Goal: Information Seeking & Learning: Learn about a topic

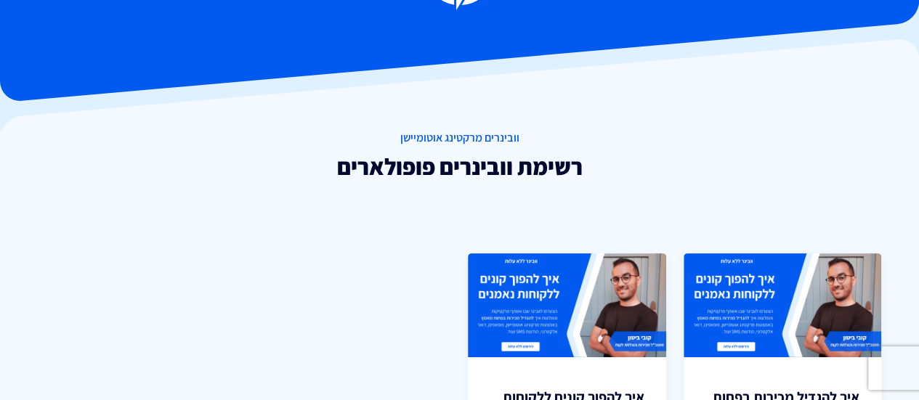
scroll to position [73, 0]
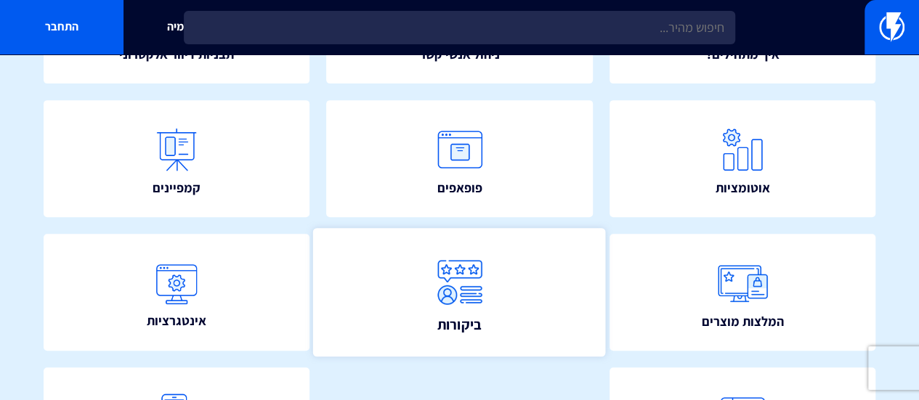
scroll to position [249, 0]
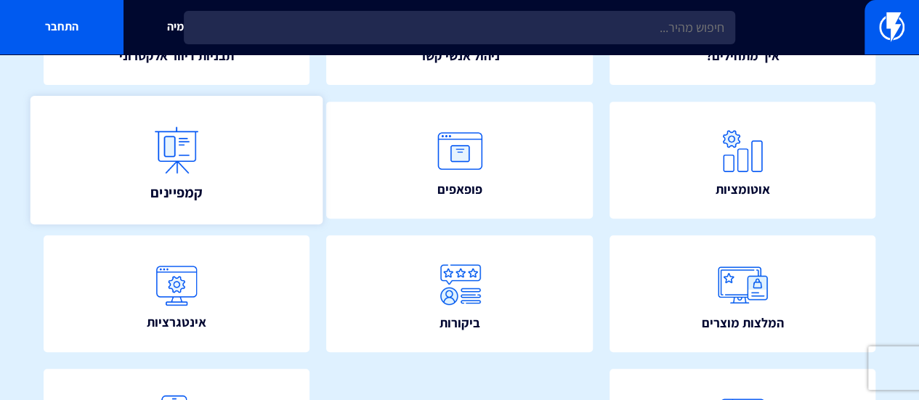
click at [156, 146] on img at bounding box center [177, 150] width 64 height 64
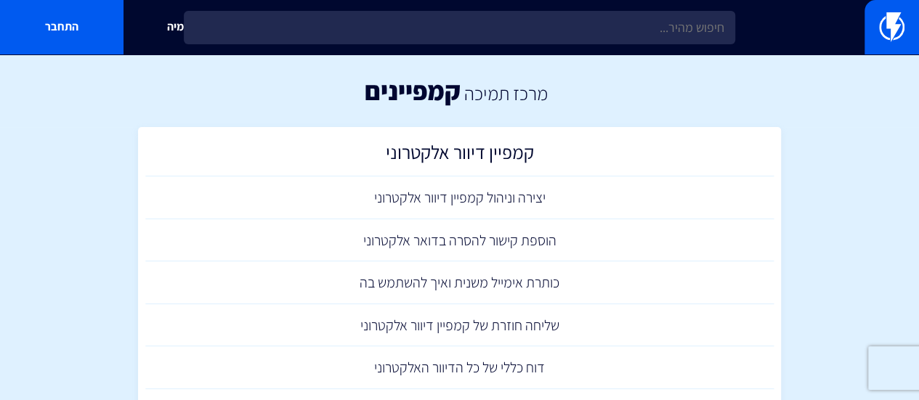
scroll to position [73, 0]
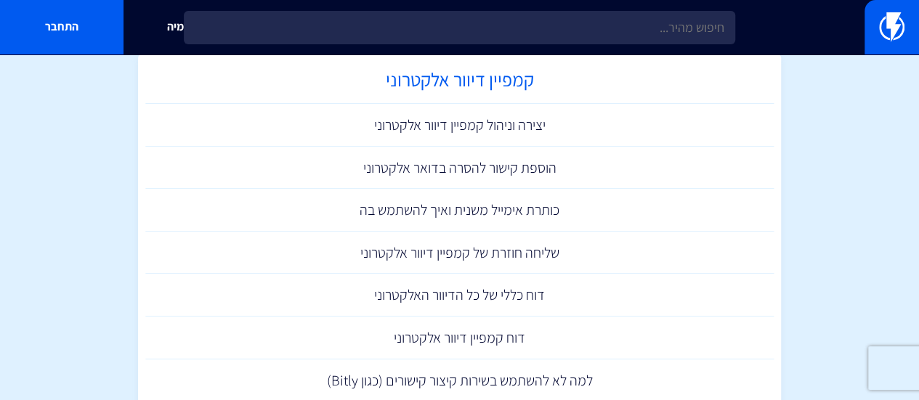
click at [498, 77] on h2 "קמפיין דיוור אלקטרוני" at bounding box center [460, 83] width 614 height 28
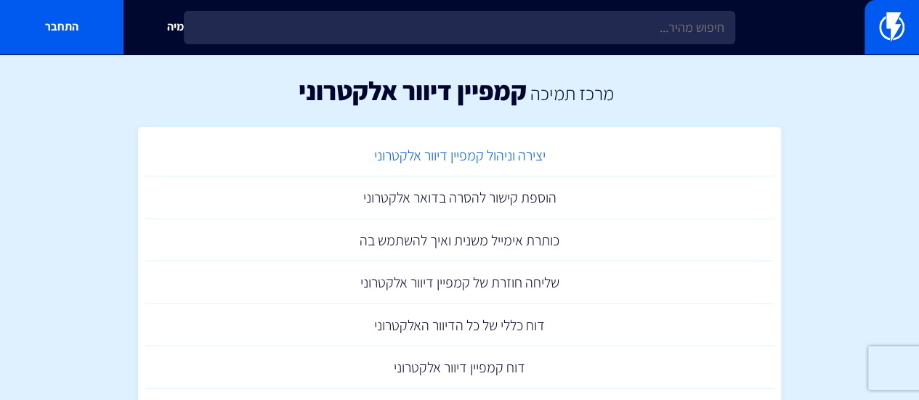
click at [502, 152] on link "יצירה וניהול קמפיין דיוור אלקטרוני" at bounding box center [459, 155] width 629 height 43
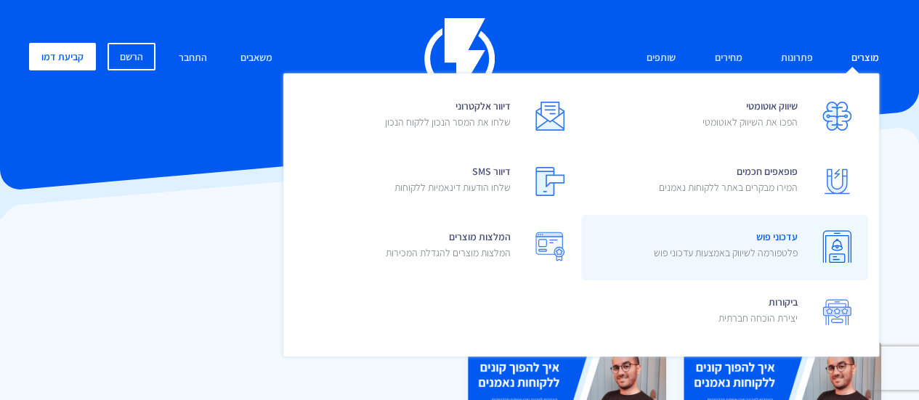
click at [786, 238] on span "עדכוני פוש פלטפורמה לשיווק באמצעות עדכוני פוש" at bounding box center [726, 246] width 144 height 41
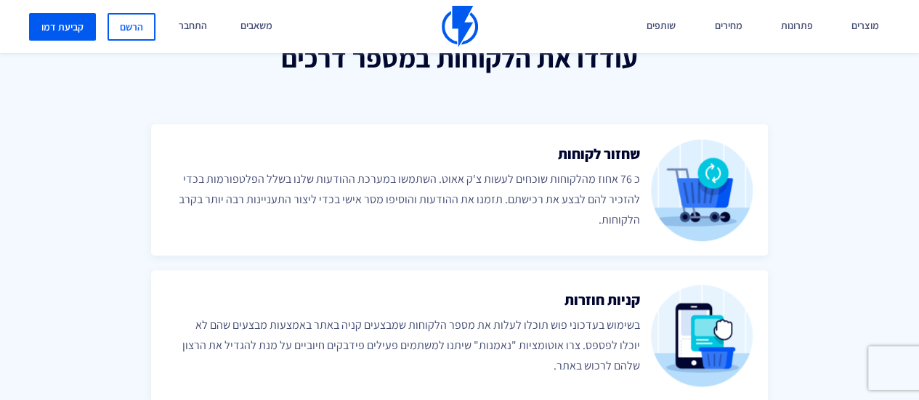
scroll to position [581, 0]
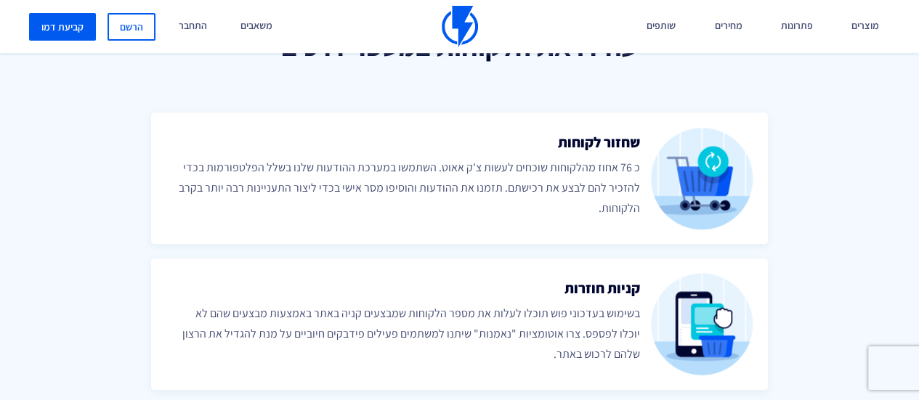
click at [715, 165] on img at bounding box center [702, 178] width 102 height 102
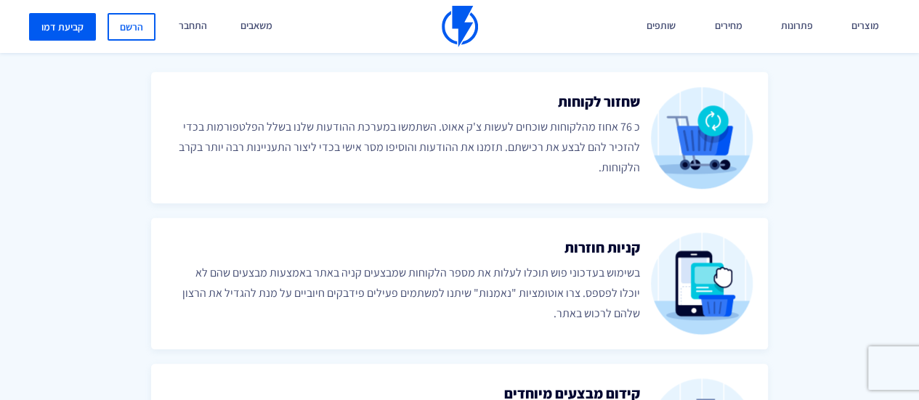
scroll to position [654, 0]
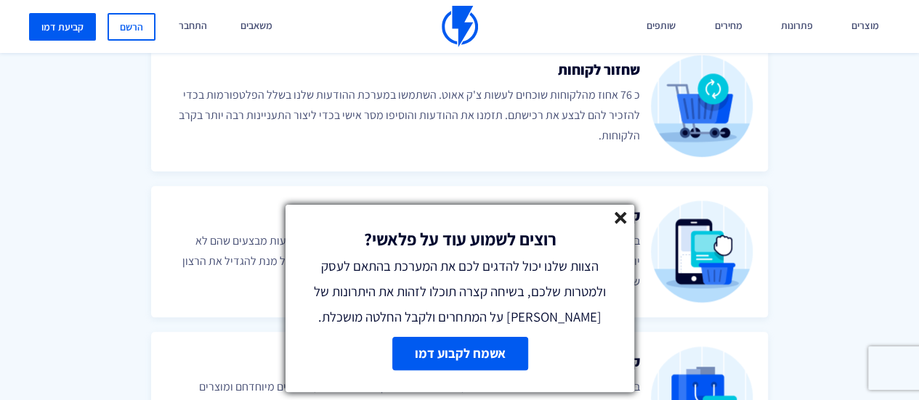
click at [622, 215] on line at bounding box center [620, 218] width 10 height 10
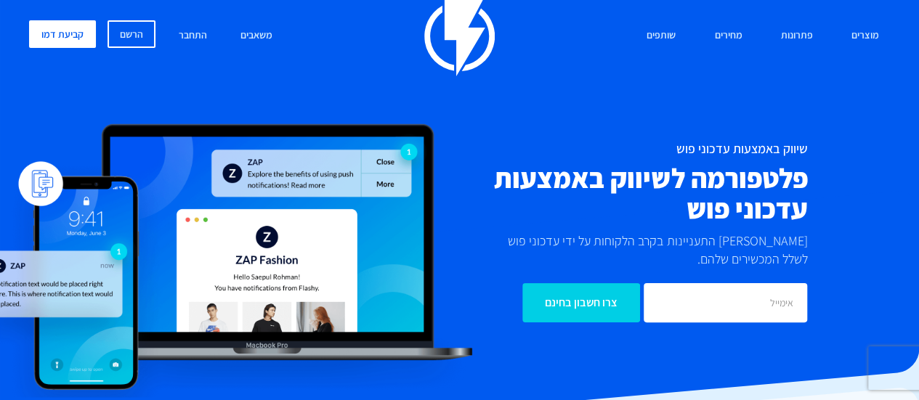
scroll to position [0, 0]
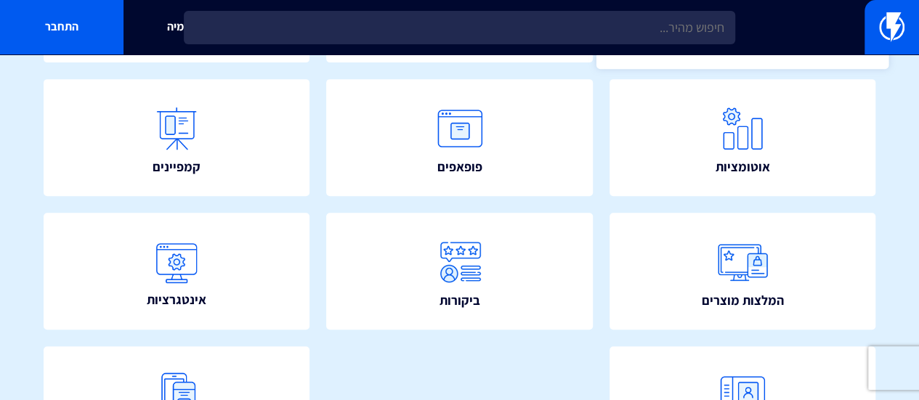
scroll to position [249, 0]
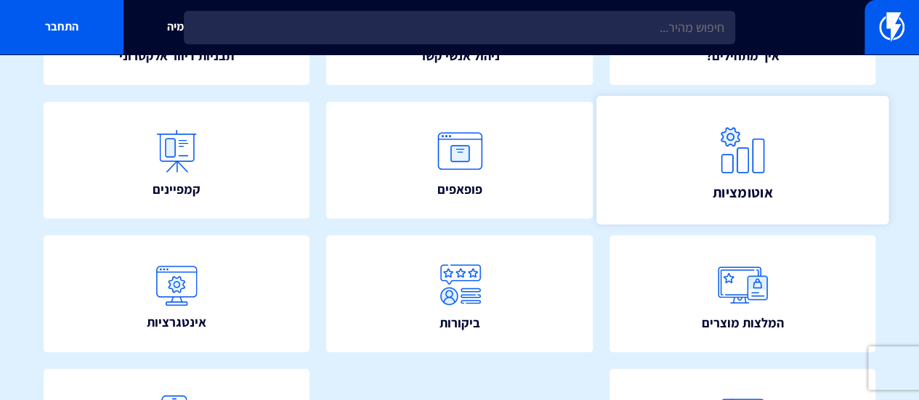
click at [718, 165] on img at bounding box center [742, 150] width 64 height 64
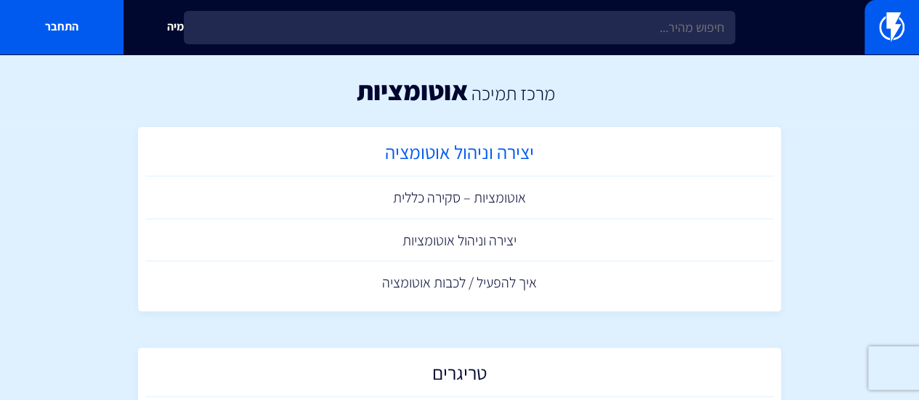
click at [479, 150] on h2 "יצירה וניהול אוטומציה" at bounding box center [460, 156] width 614 height 28
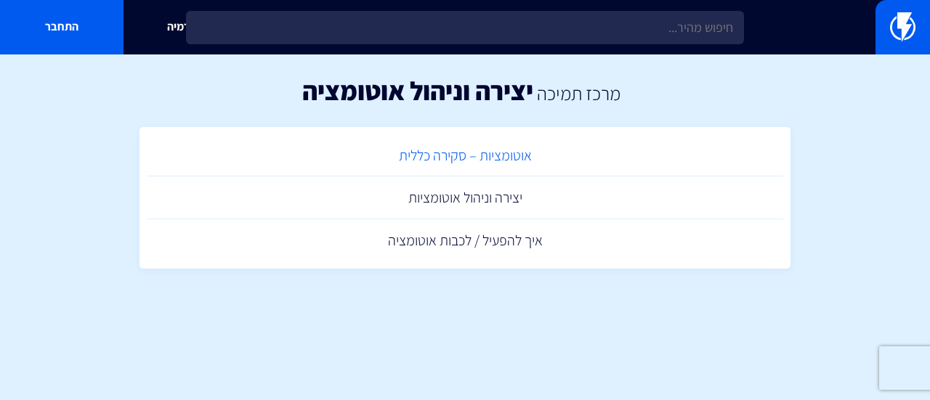
drag, startPoint x: 0, startPoint y: 0, endPoint x: 479, endPoint y: 150, distance: 502.4
click at [479, 150] on link "אוטומציות – סקירה כללית" at bounding box center [465, 155] width 636 height 43
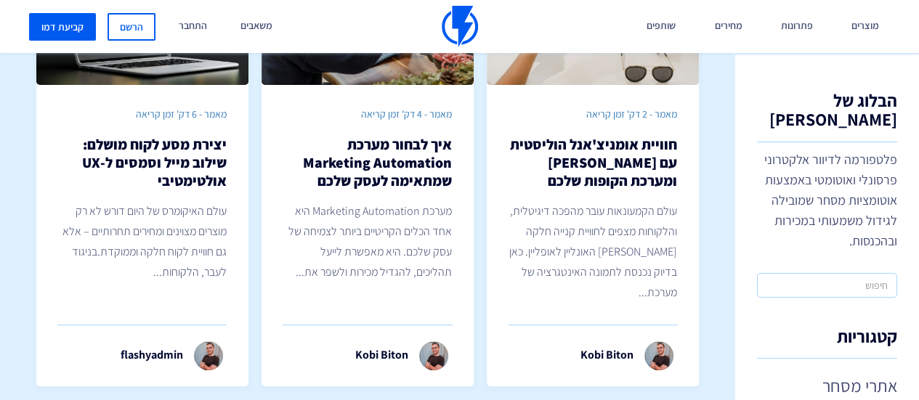
scroll to position [145, 0]
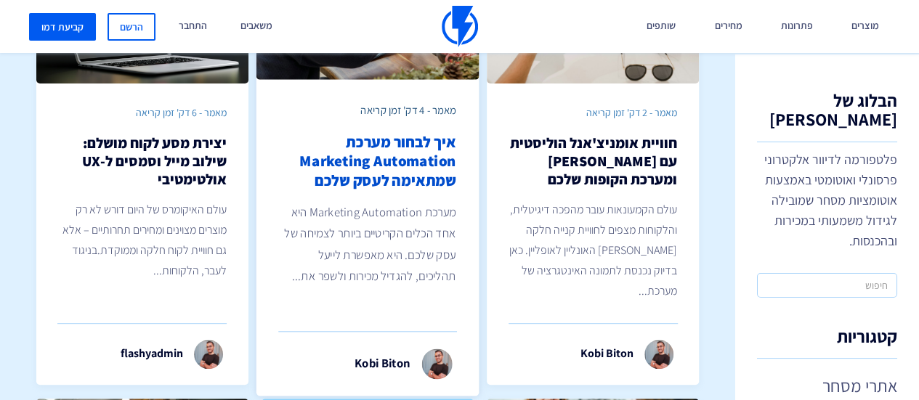
click at [399, 161] on h2 "איך לבחור מערכת Marketing Automation שמתאימה לעסק שלכם" at bounding box center [367, 161] width 176 height 57
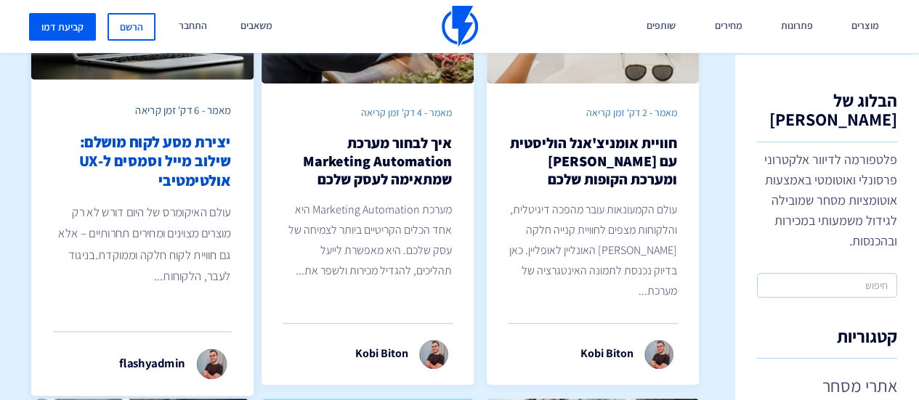
click at [190, 175] on h2 "יצירת מסע לקוח מושלם: שילוב מייל וסמסים ל-UX אולטימטיבי" at bounding box center [142, 161] width 176 height 57
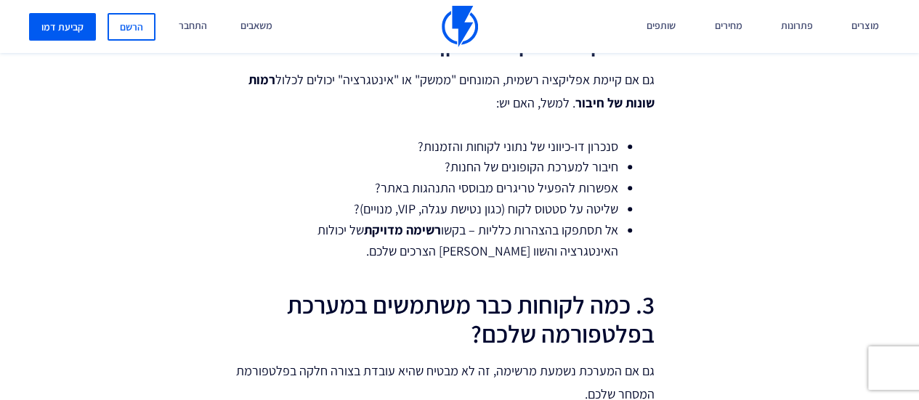
scroll to position [1017, 0]
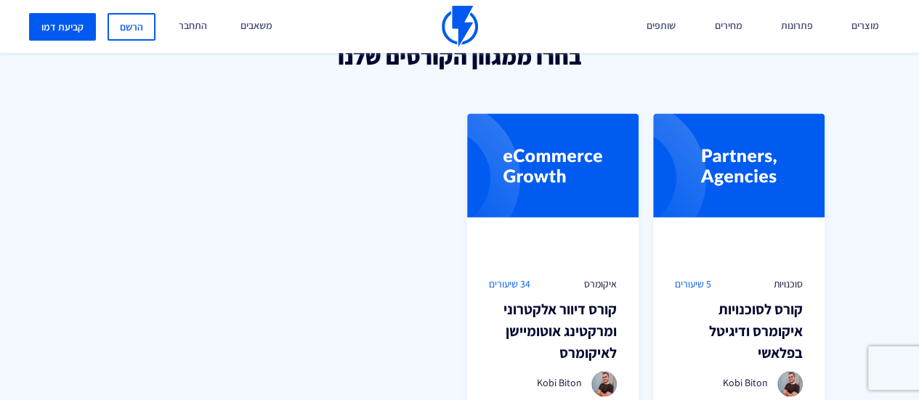
scroll to position [1017, 0]
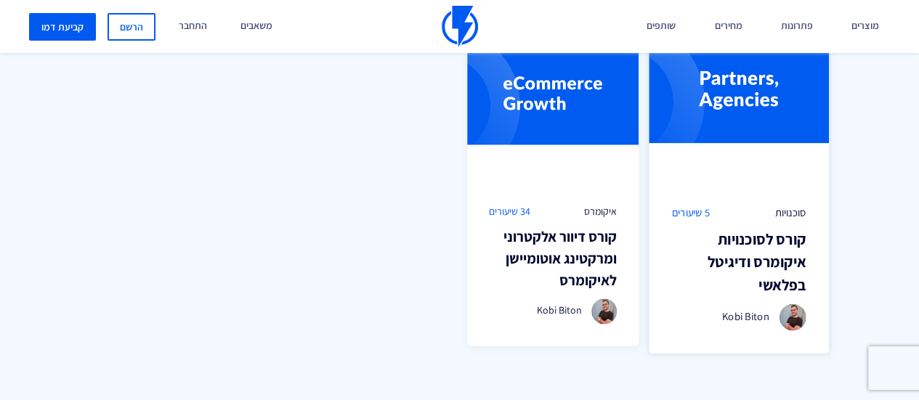
click at [764, 238] on h3 "קורס לסוכנויות איקומרס ודיגיטל בפלאשי" at bounding box center [739, 261] width 134 height 69
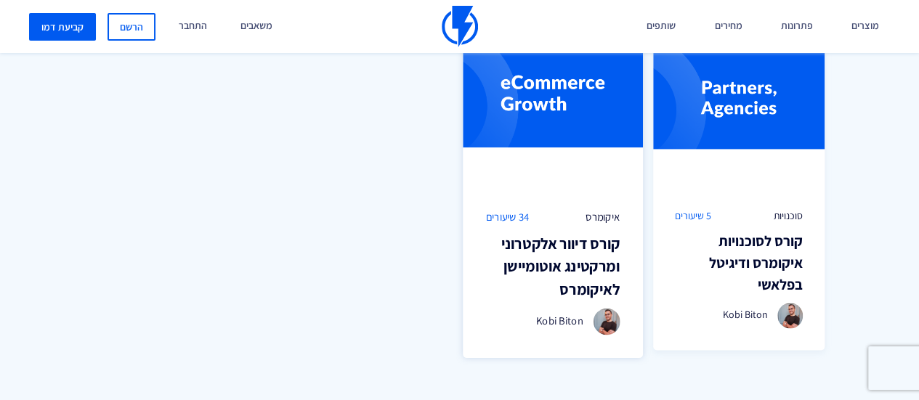
click at [572, 245] on h3 "קורס דיוור אלקטרוני ומרקטינג אוטומיישן לאיקומרס" at bounding box center [552, 266] width 134 height 69
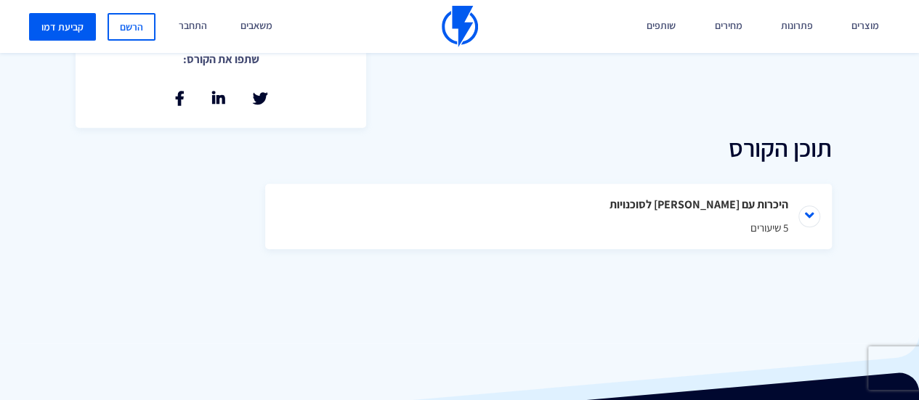
scroll to position [654, 0]
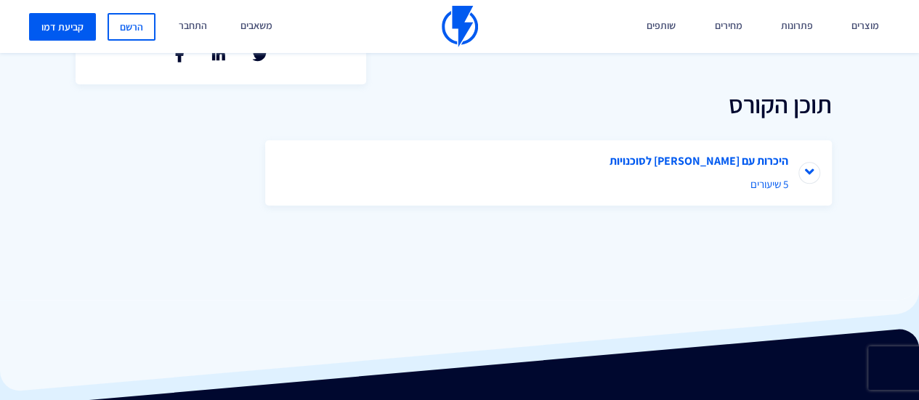
click at [755, 160] on li "היכרות עם פלאשי לסוכנויות 5 שיעורים" at bounding box center [548, 172] width 567 height 65
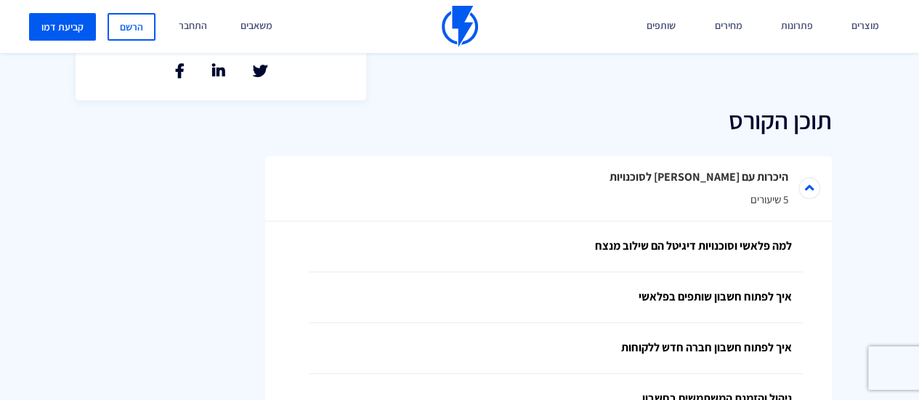
scroll to position [472, 0]
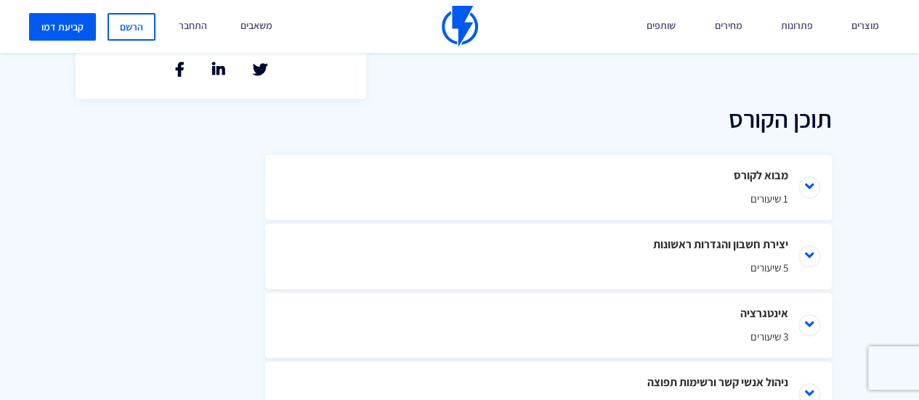
scroll to position [654, 0]
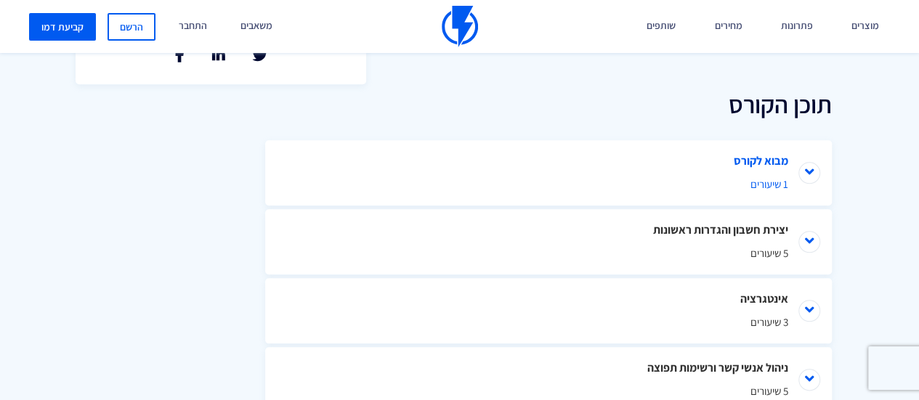
click at [776, 184] on span "1 שיעורים" at bounding box center [548, 183] width 479 height 15
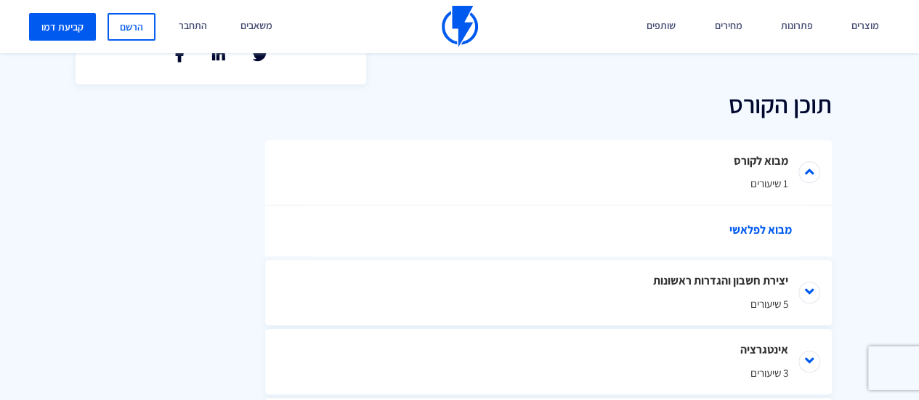
scroll to position [726, 0]
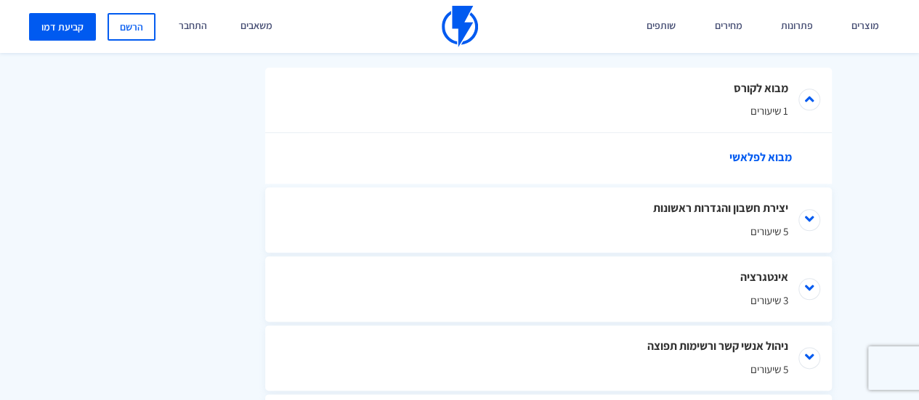
click at [771, 156] on link "מבוא לפלאשי" at bounding box center [556, 158] width 494 height 51
